Goal: Book appointment/travel/reservation

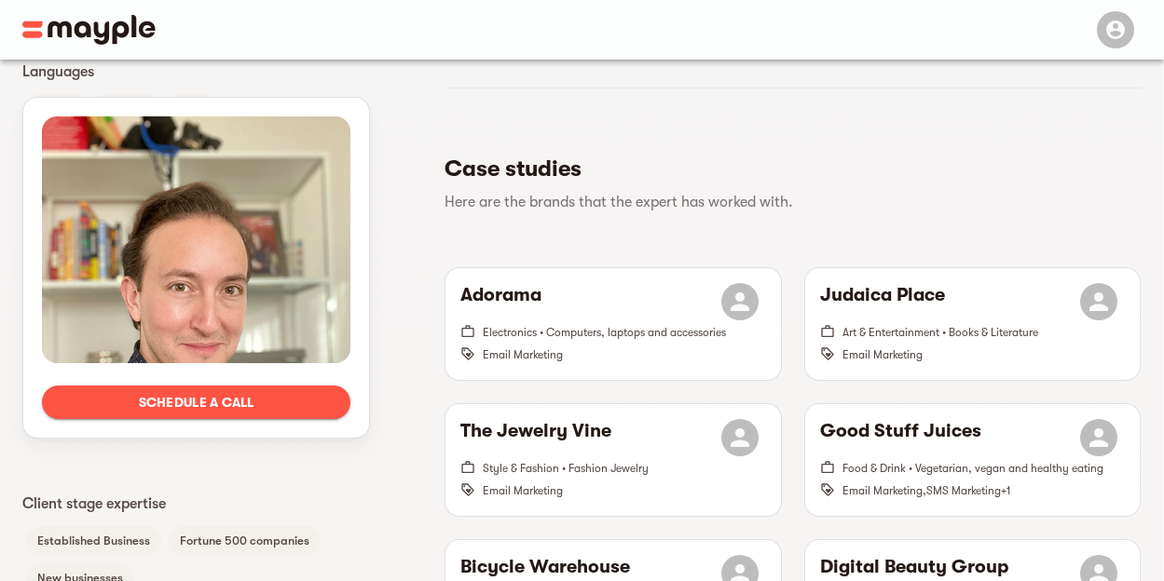
scroll to position [421, 0]
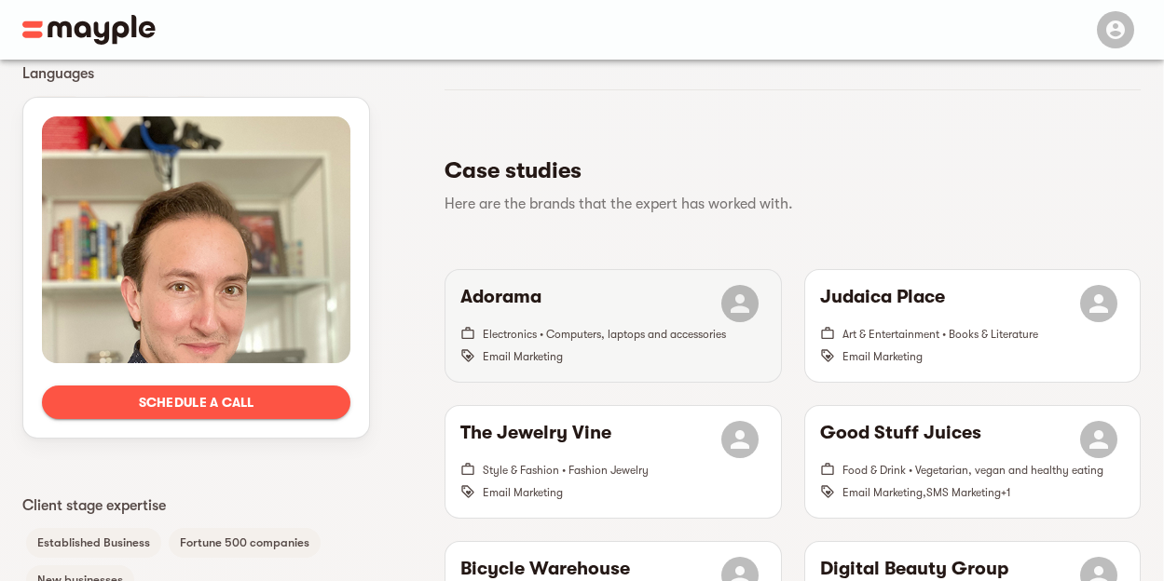
click at [540, 285] on h6 "Adorama" at bounding box center [500, 303] width 81 height 37
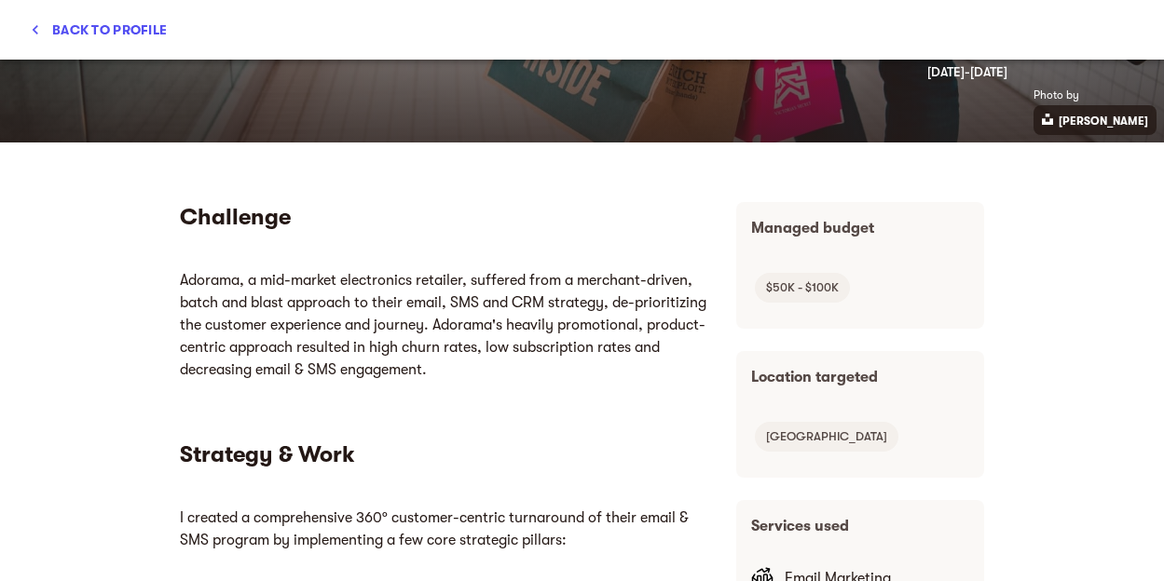
scroll to position [0, 0]
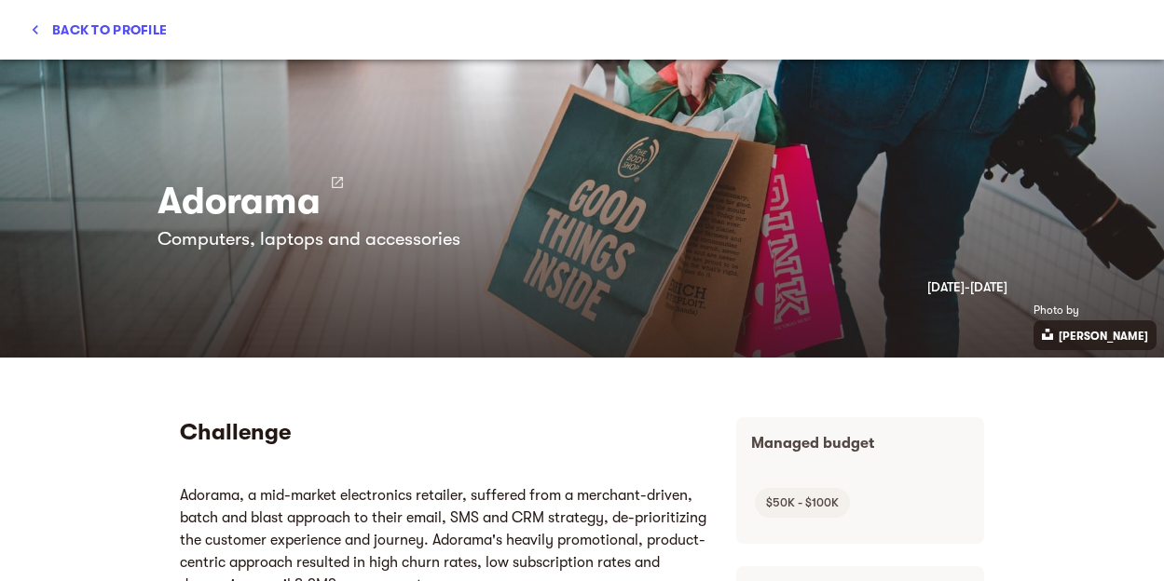
click at [51, 20] on span "Back to profile" at bounding box center [98, 30] width 137 height 22
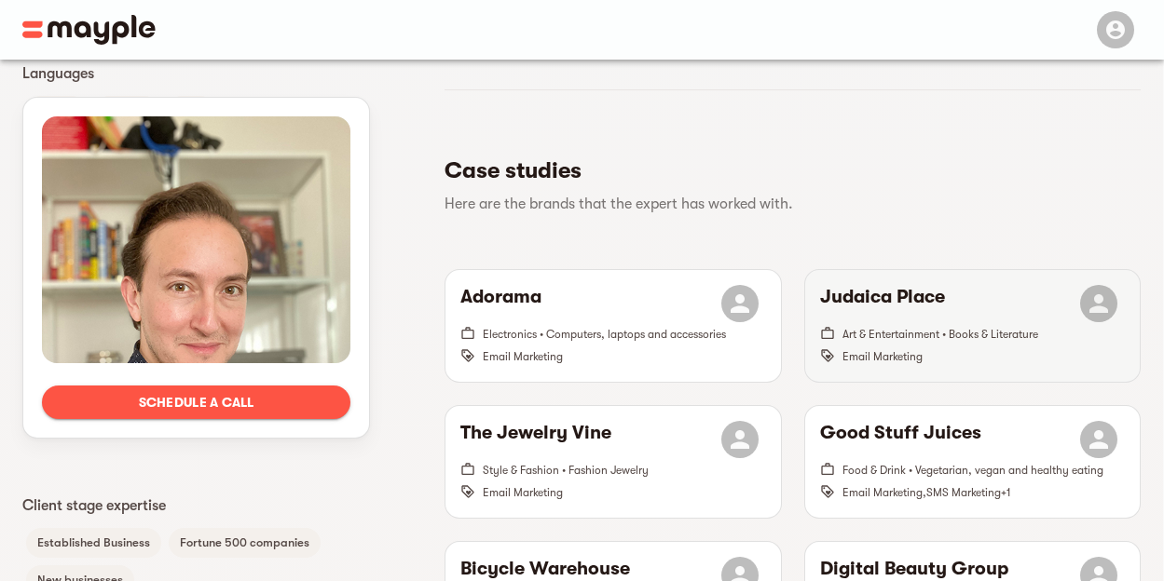
click at [879, 285] on h6 "Judaica Place" at bounding box center [882, 303] width 125 height 37
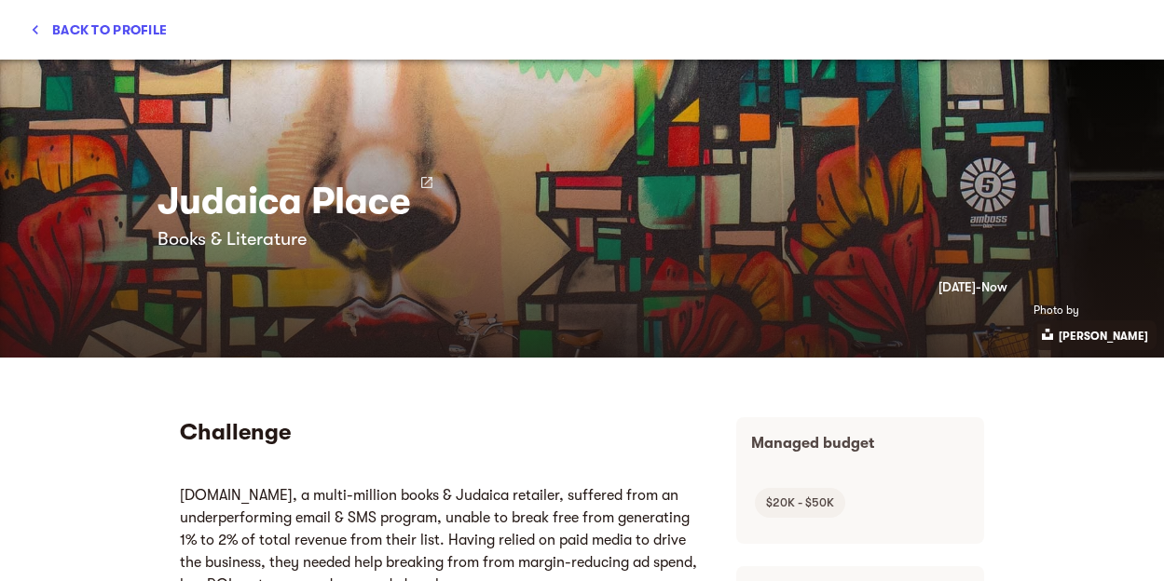
click at [61, 30] on span "Back to profile" at bounding box center [98, 30] width 137 height 22
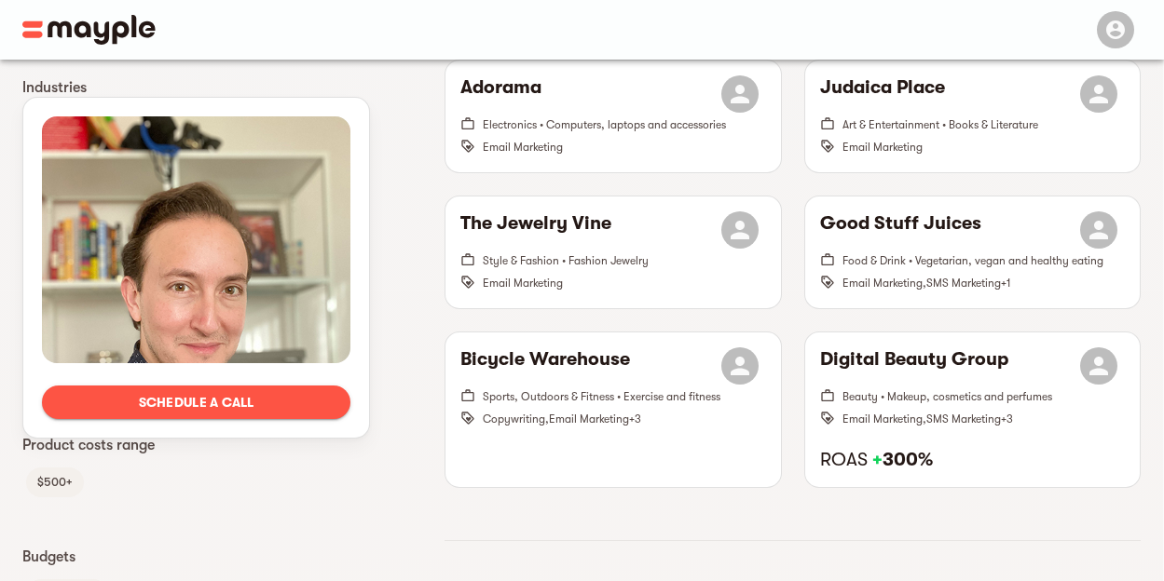
scroll to position [635, 0]
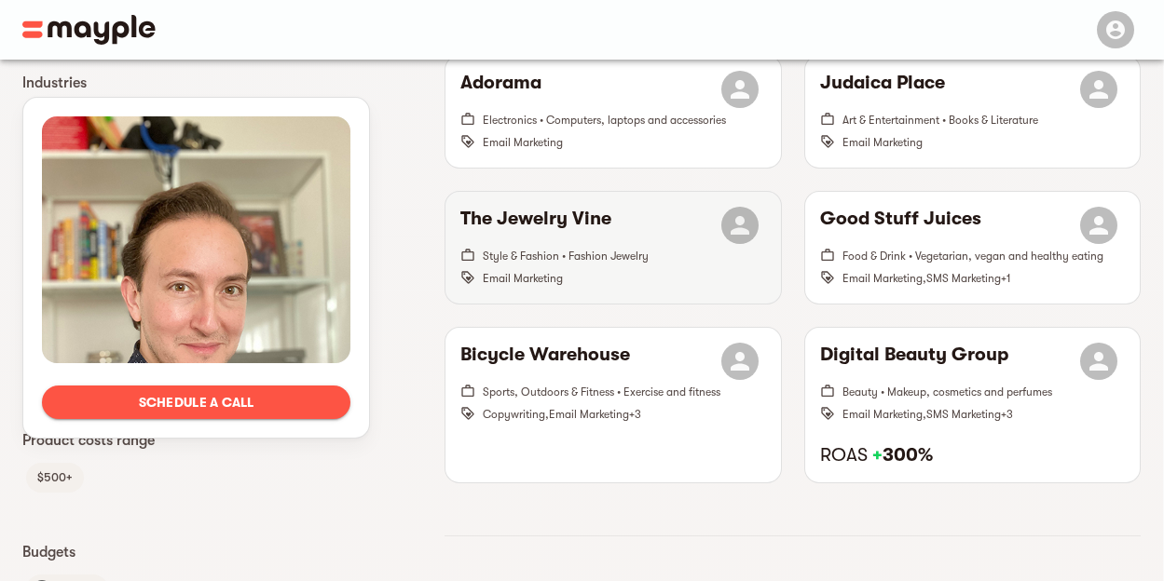
click at [578, 207] on h6 "The Jewelry Vine" at bounding box center [535, 225] width 151 height 37
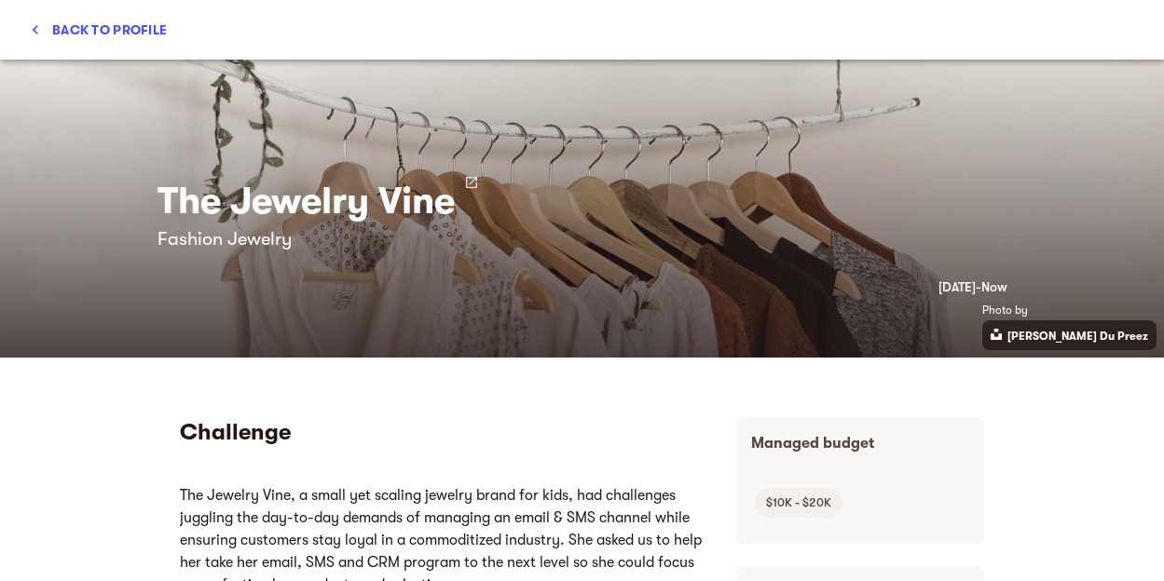
scroll to position [0, 0]
click at [32, 24] on icon "button" at bounding box center [35, 29] width 19 height 19
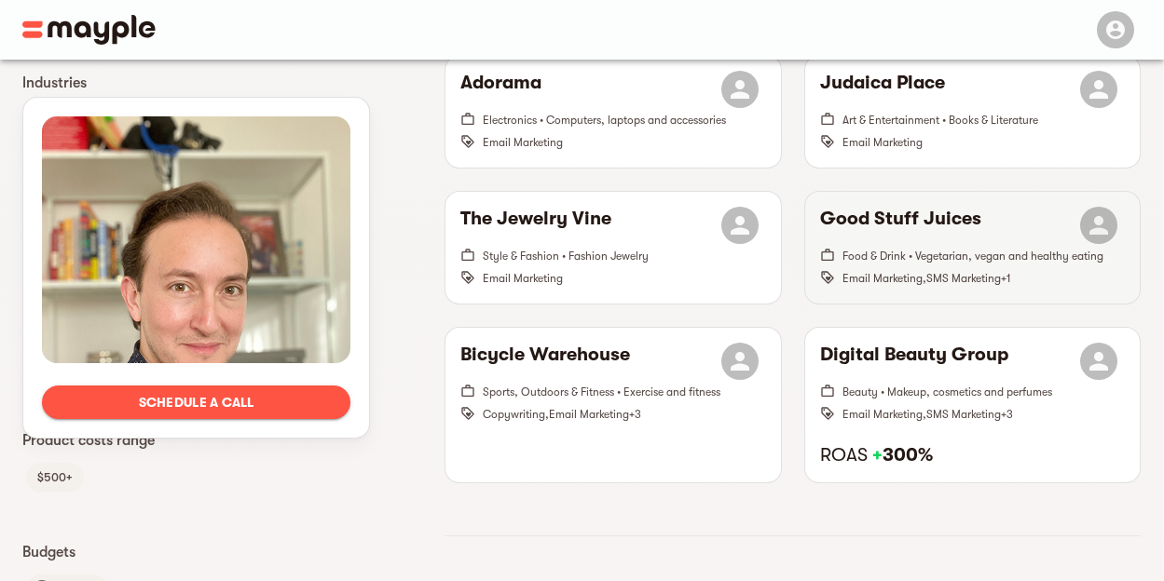
click at [908, 250] on span "Food & Drink • Vegetarian, vegan and healthy eating" at bounding box center [972, 256] width 261 height 13
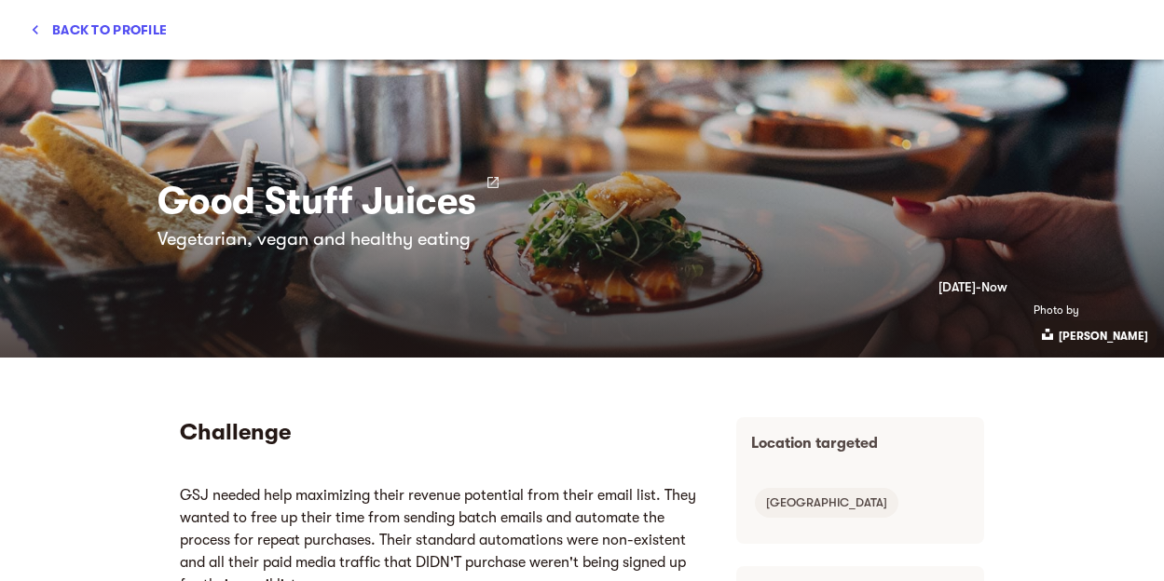
click at [33, 24] on icon "button" at bounding box center [35, 29] width 19 height 19
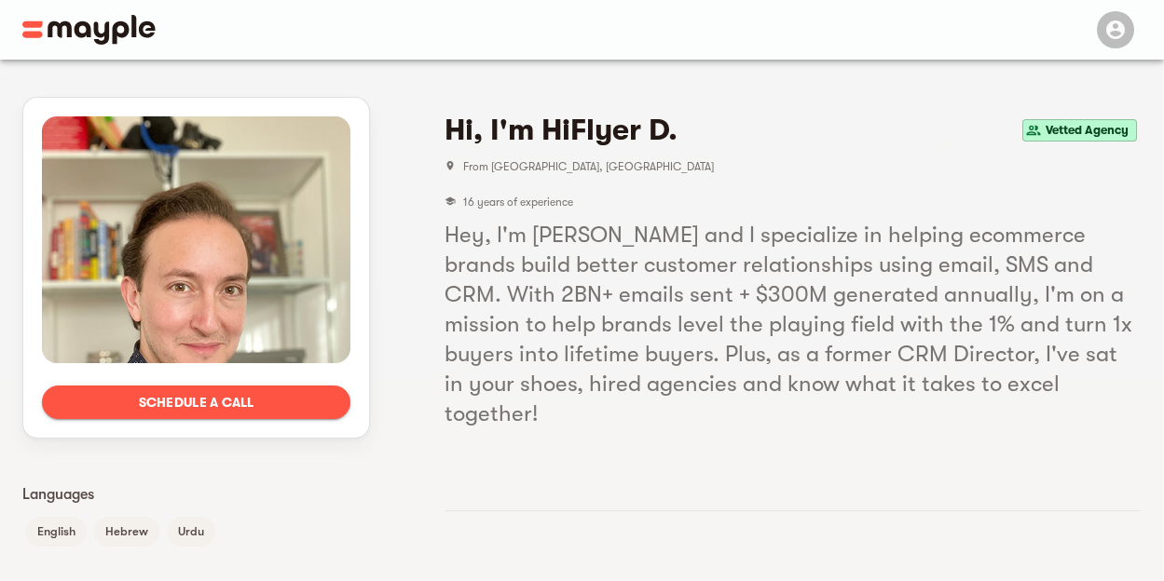
click at [180, 404] on span "Schedule a call" at bounding box center [196, 402] width 279 height 22
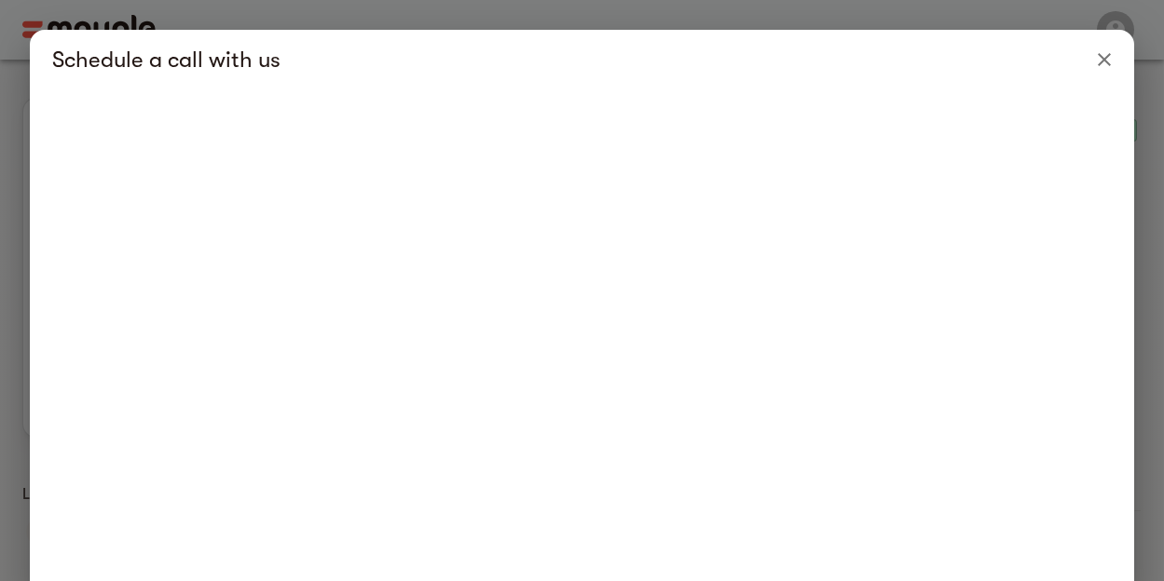
scroll to position [165, 0]
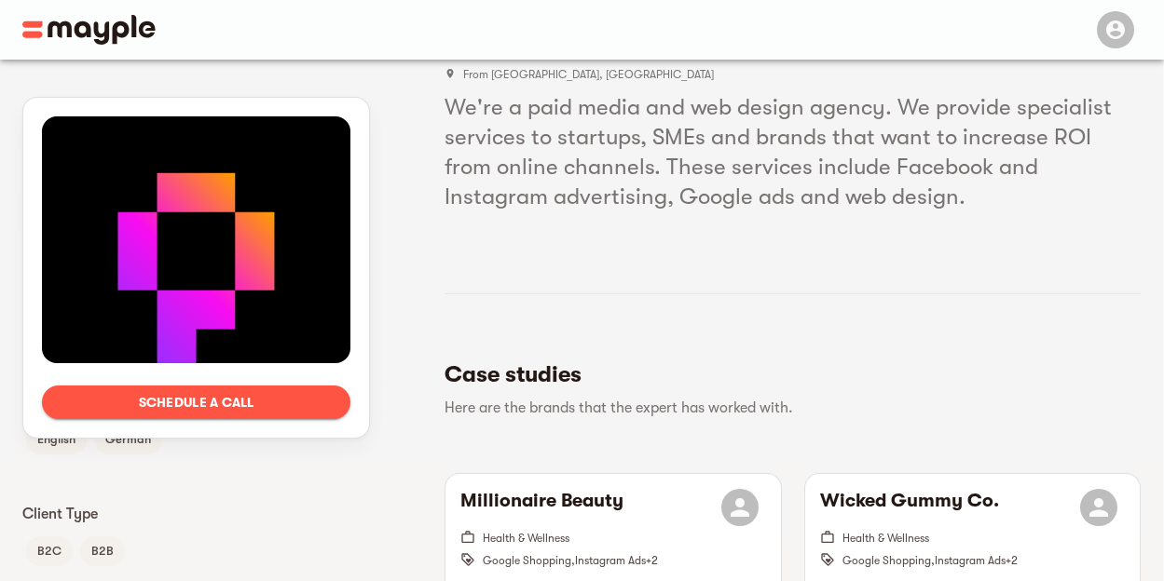
scroll to position [86, 0]
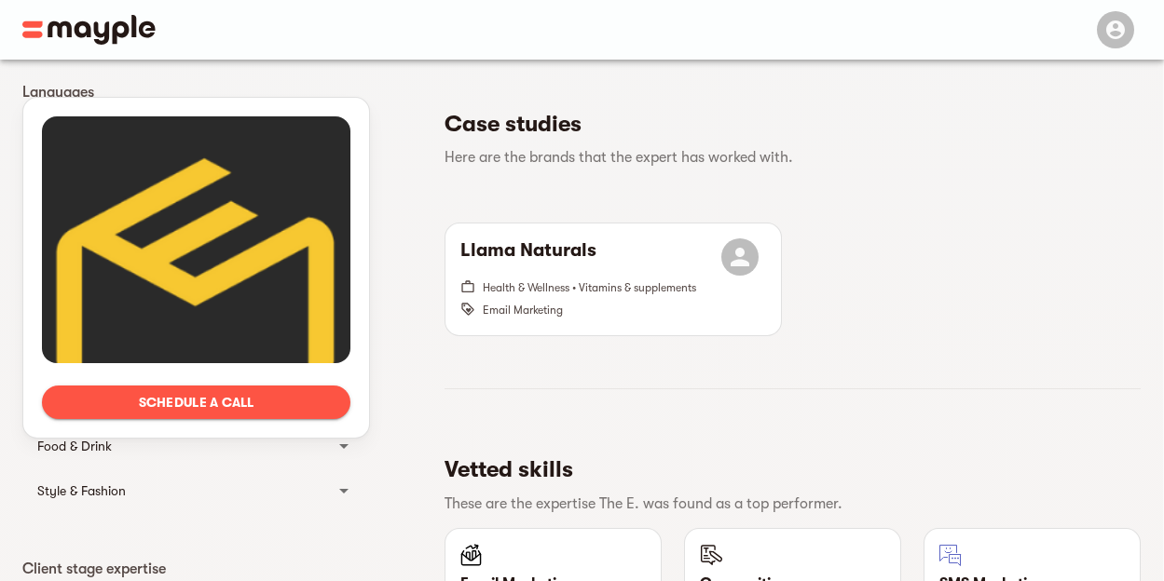
scroll to position [404, 0]
click at [4, 119] on div "Schedule a call Languages English Client Type B2C Industries Beauty Bath & Body…" at bounding box center [581, 407] width 1163 height 1505
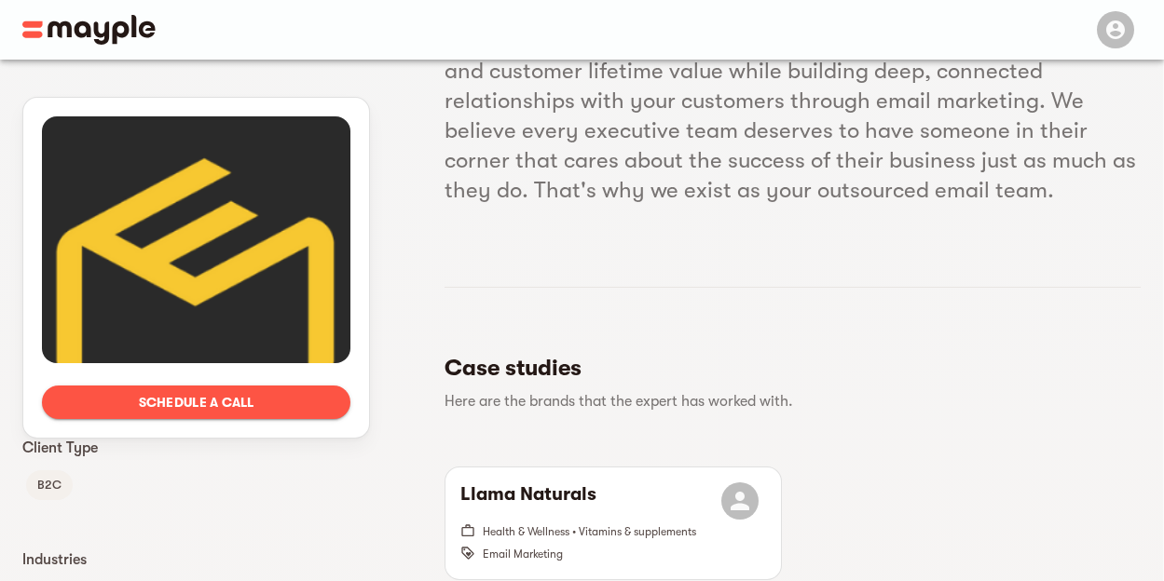
scroll to position [0, 0]
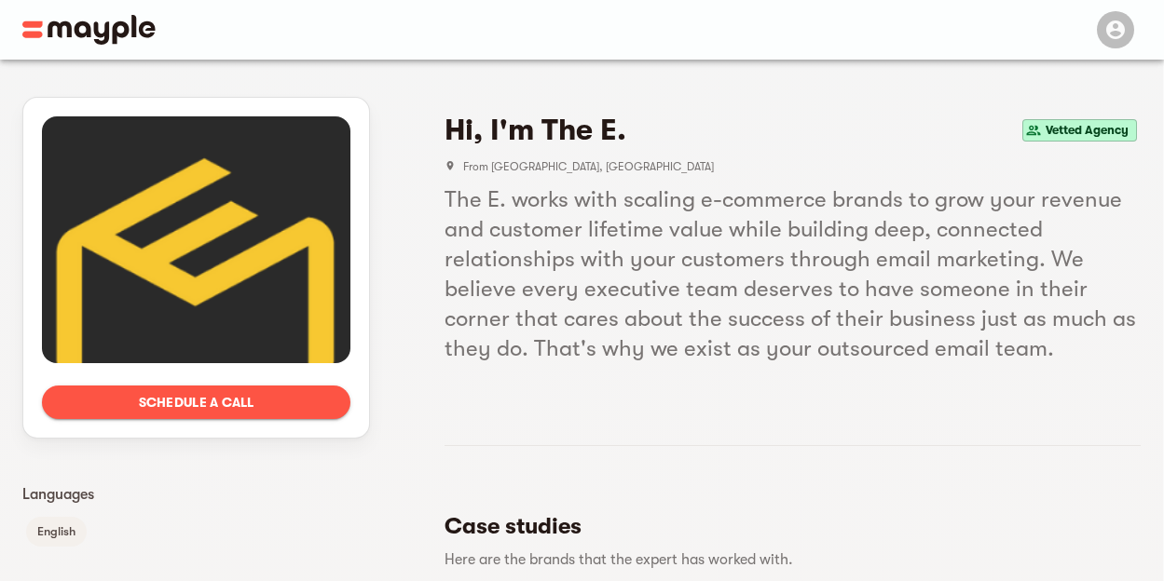
click at [171, 408] on span "Schedule a call" at bounding box center [196, 402] width 279 height 22
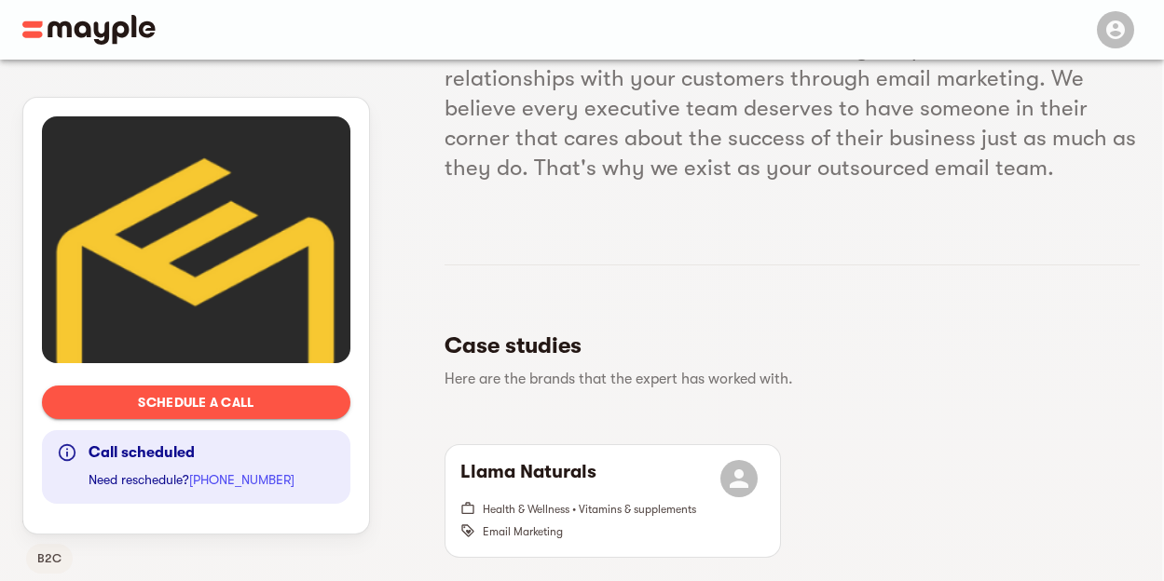
scroll to position [178, 0]
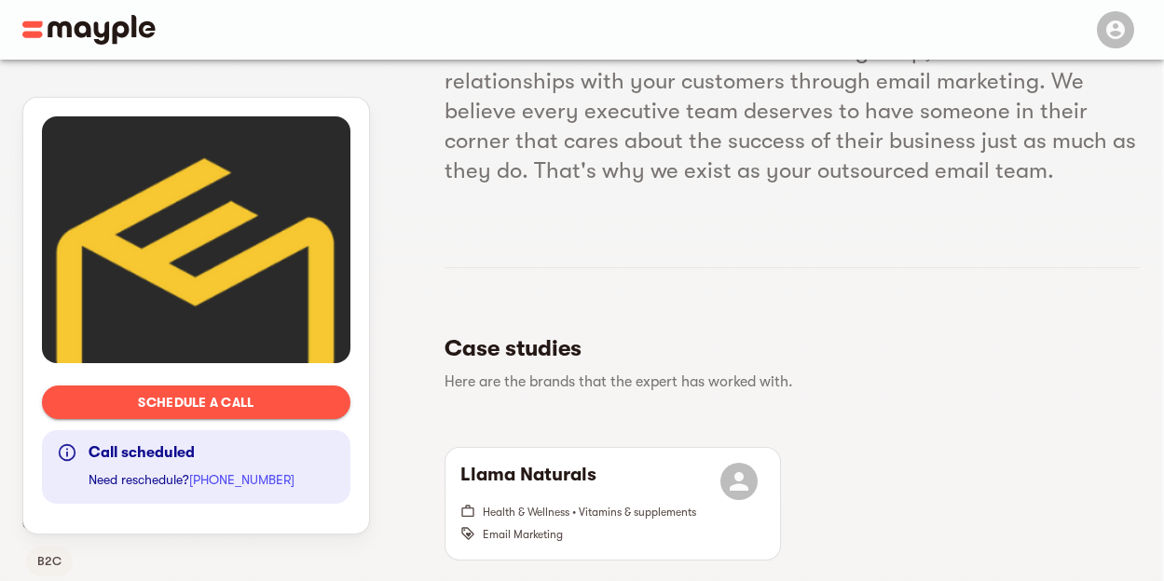
click at [224, 416] on button "Schedule a call" at bounding box center [196, 403] width 308 height 34
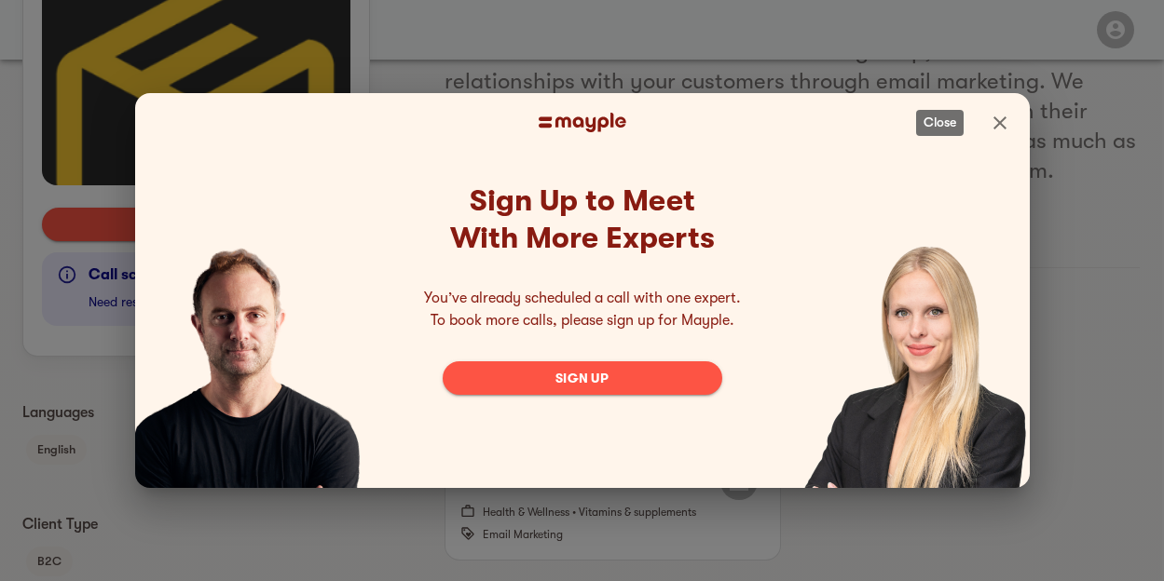
click at [1002, 116] on icon "Close" at bounding box center [1000, 123] width 22 height 22
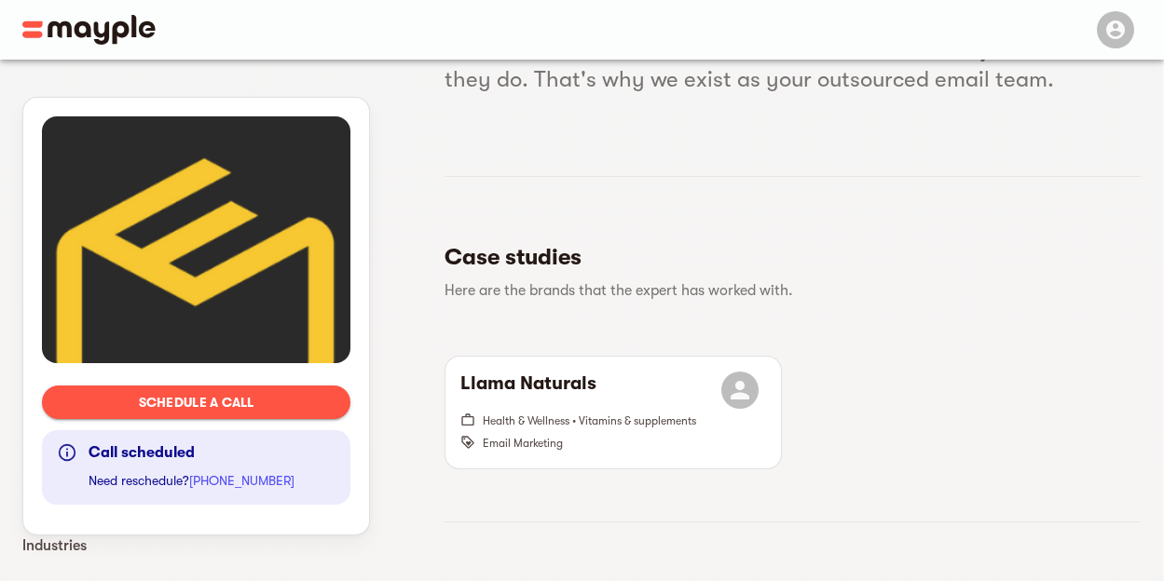
scroll to position [283, 0]
